Goal: Navigation & Orientation: Find specific page/section

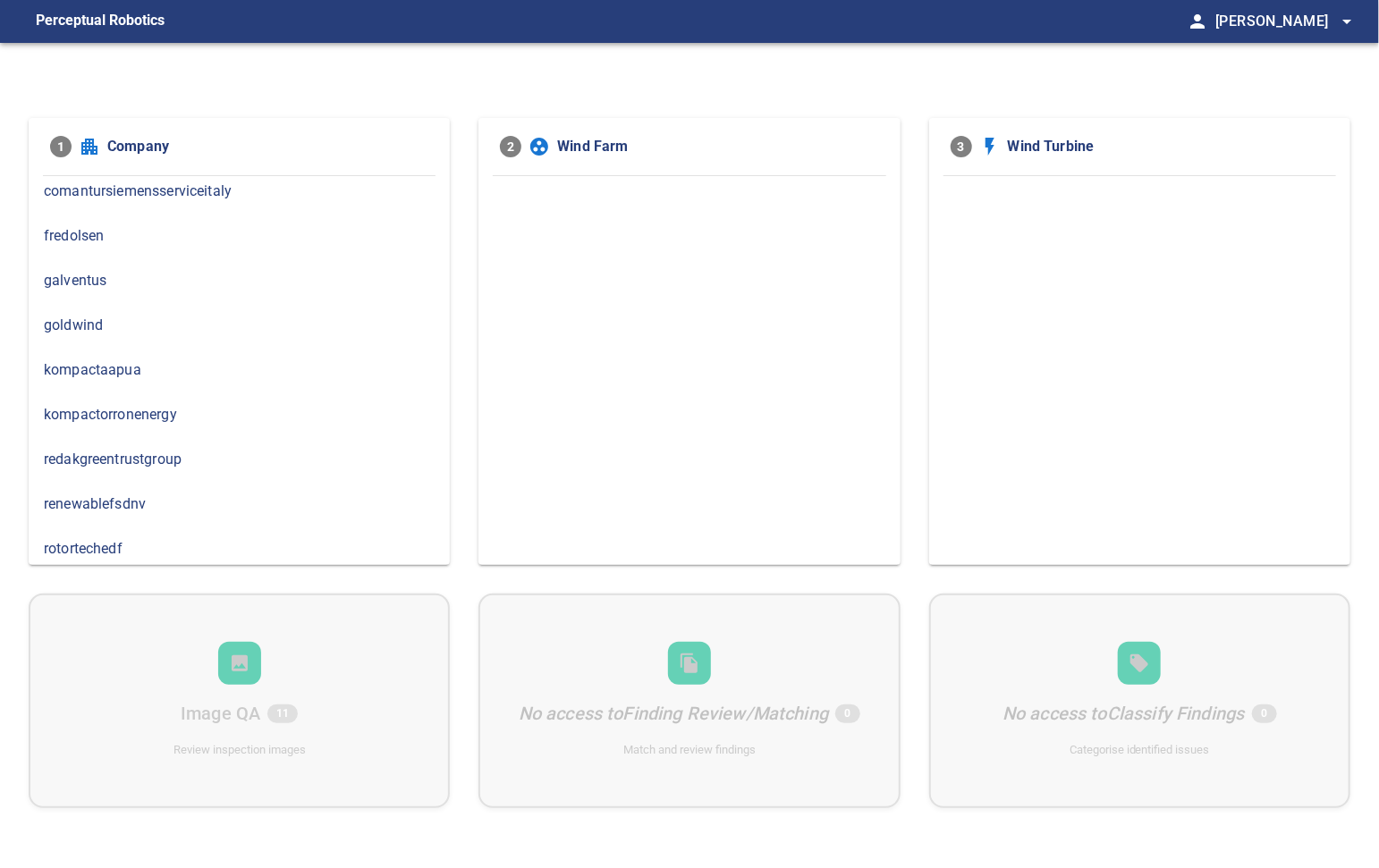
scroll to position [10, 0]
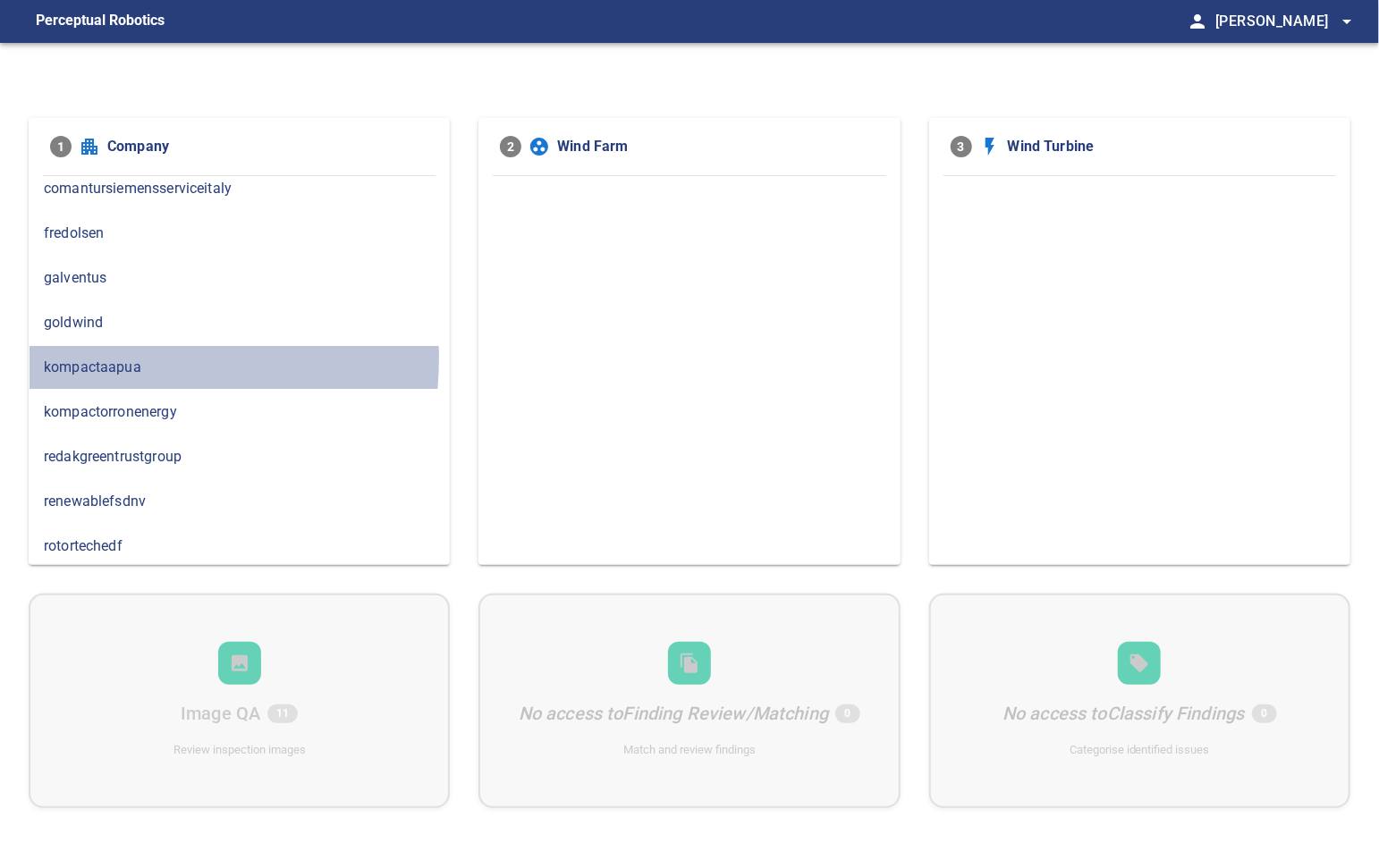
click at [101, 357] on span "kompactaapua" at bounding box center [239, 368] width 390 height 22
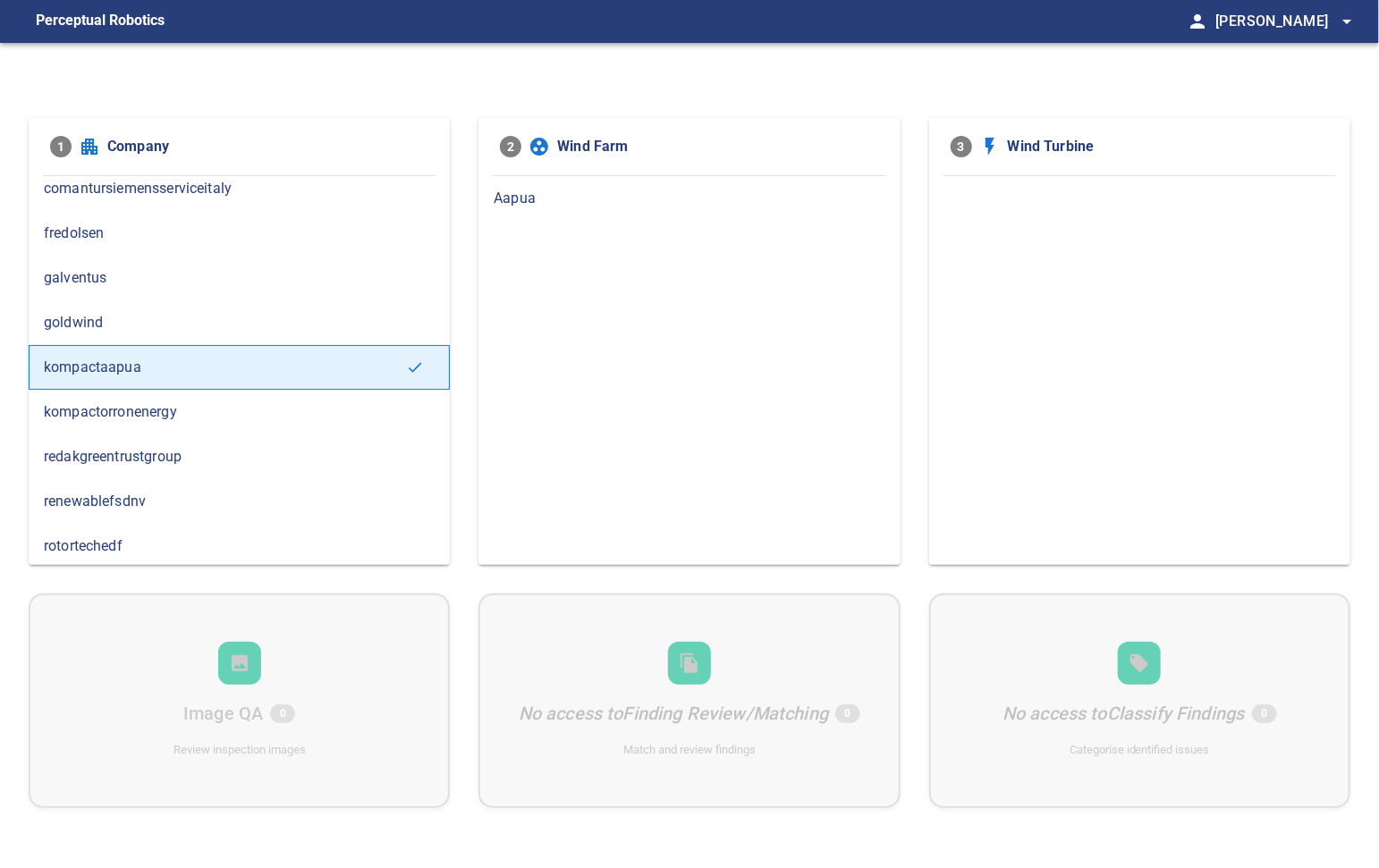
click at [561, 199] on span "Aapua" at bounding box center [689, 199] width 390 height 22
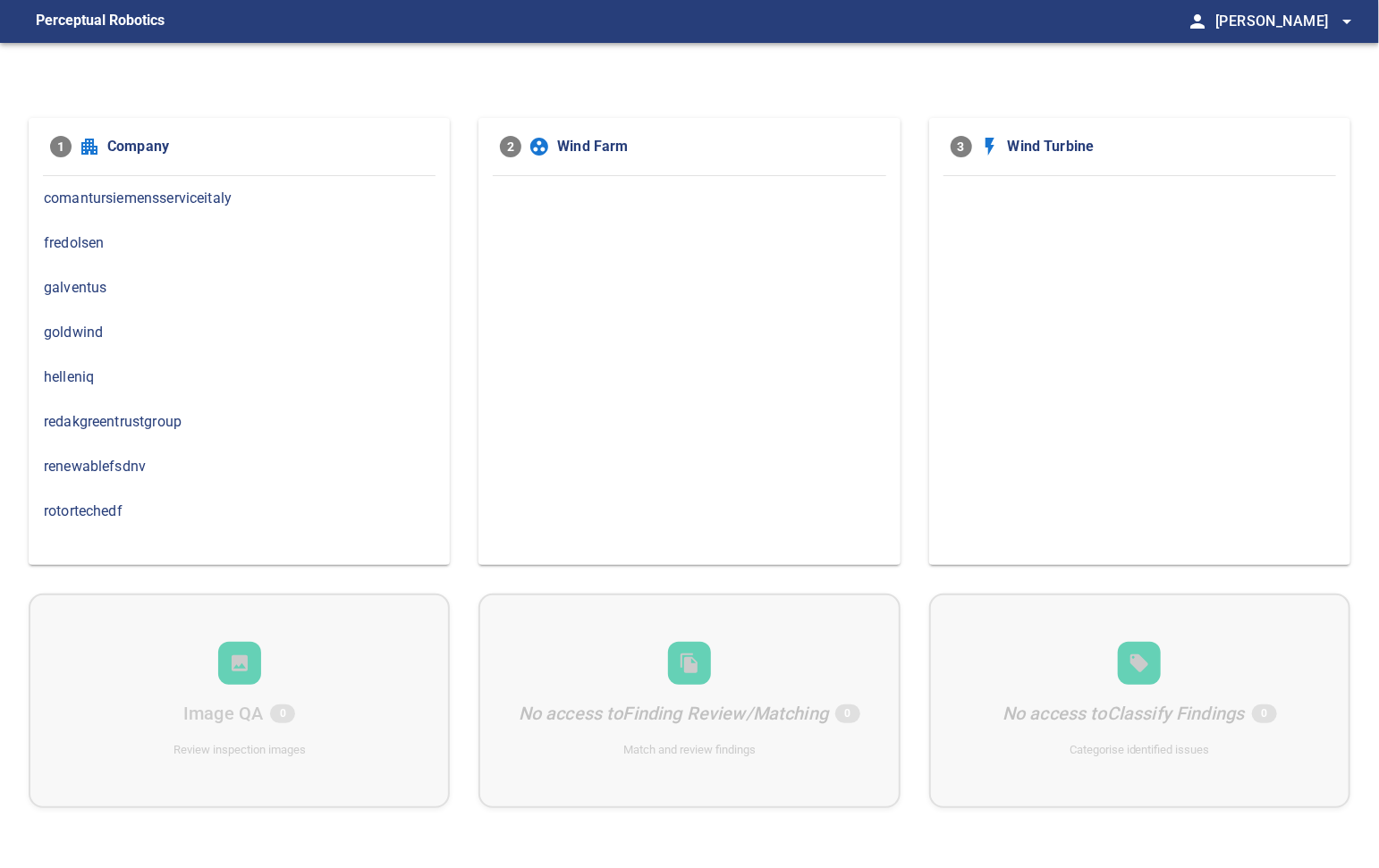
click at [161, 371] on span "helleniq" at bounding box center [239, 378] width 390 height 22
